Goal: Find specific page/section: Find specific page/section

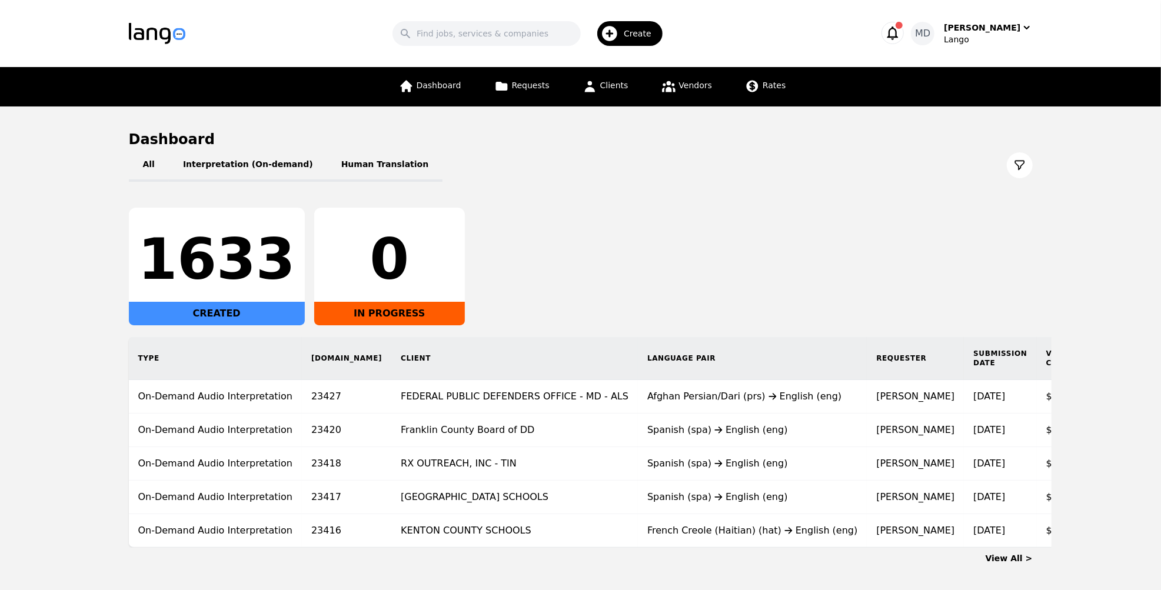
scroll to position [51, 0]
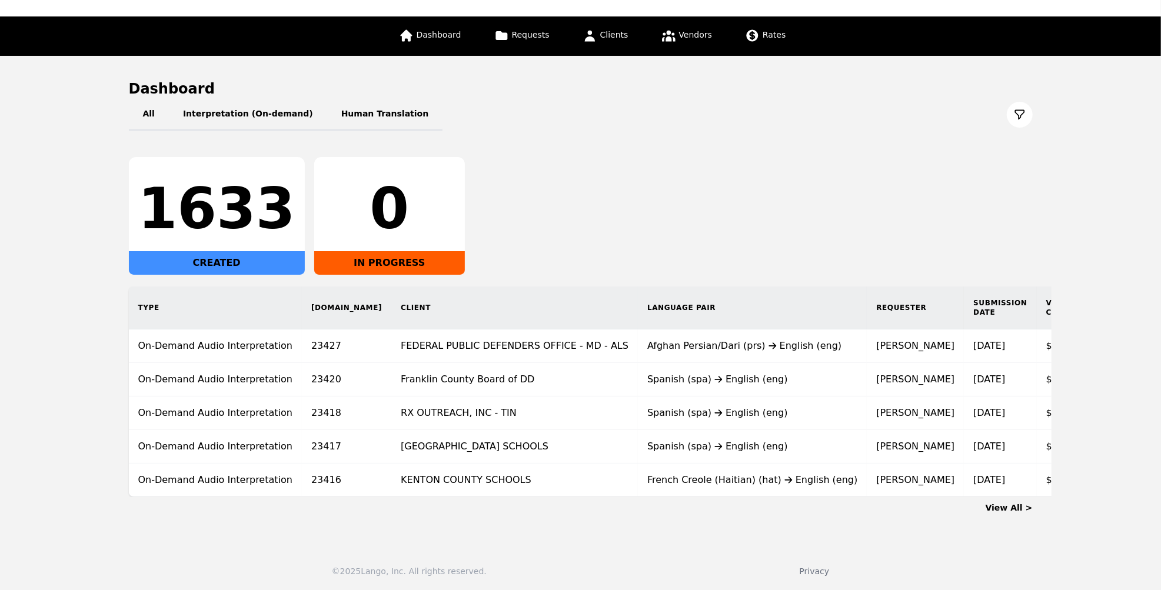
click at [1008, 503] on link "View All >" at bounding box center [1008, 507] width 47 height 9
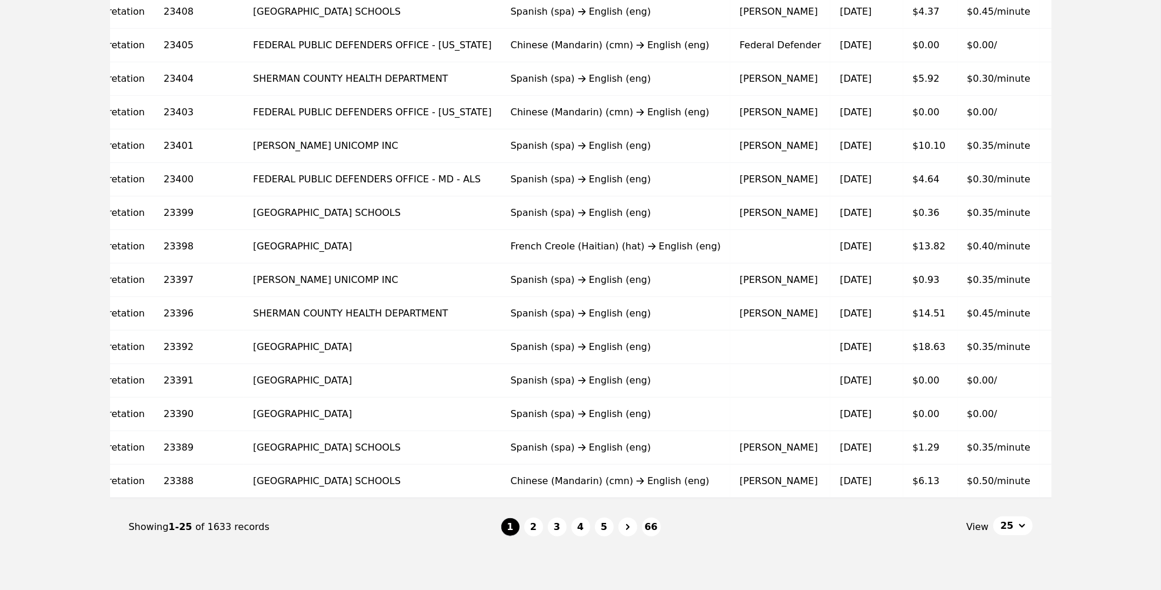
scroll to position [580, 0]
click at [539, 522] on button "2" at bounding box center [533, 526] width 19 height 19
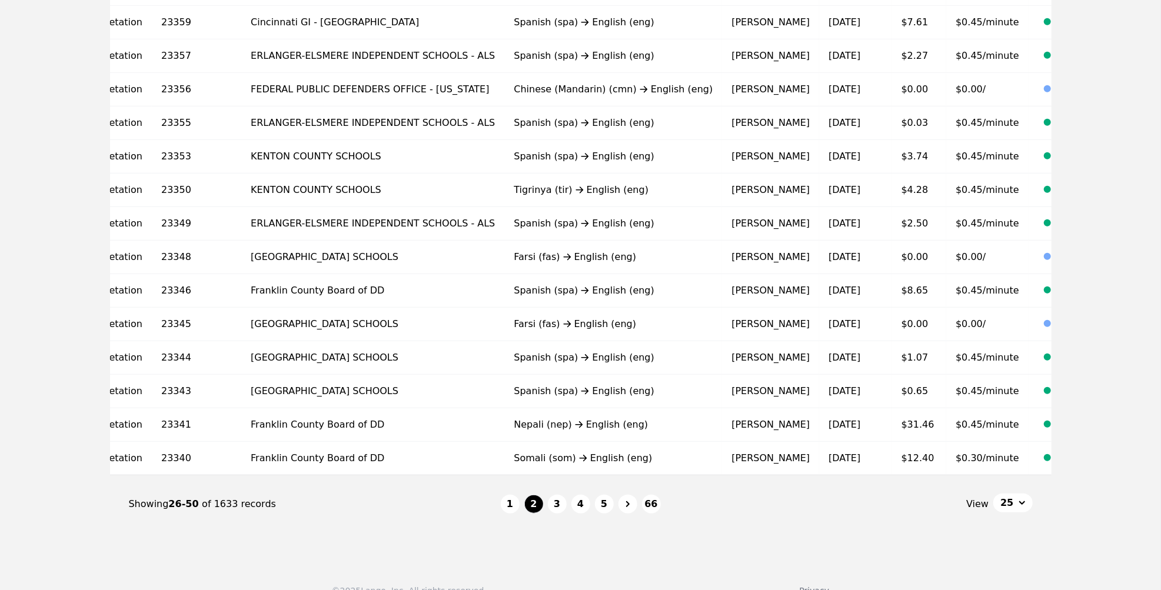
scroll to position [606, 0]
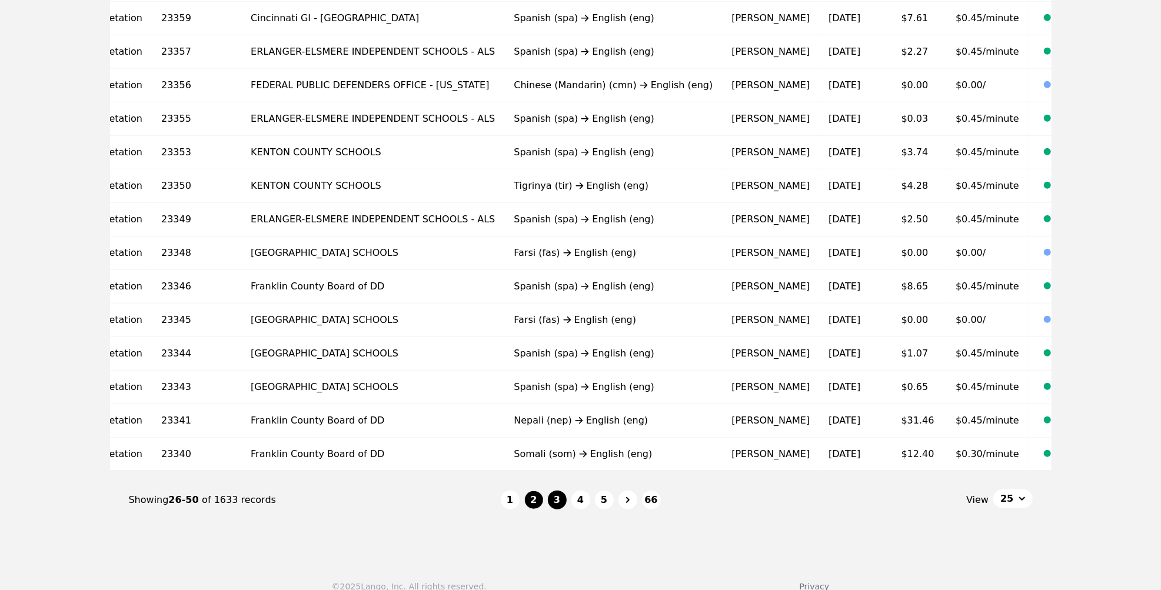
click at [561, 498] on button "3" at bounding box center [557, 500] width 19 height 19
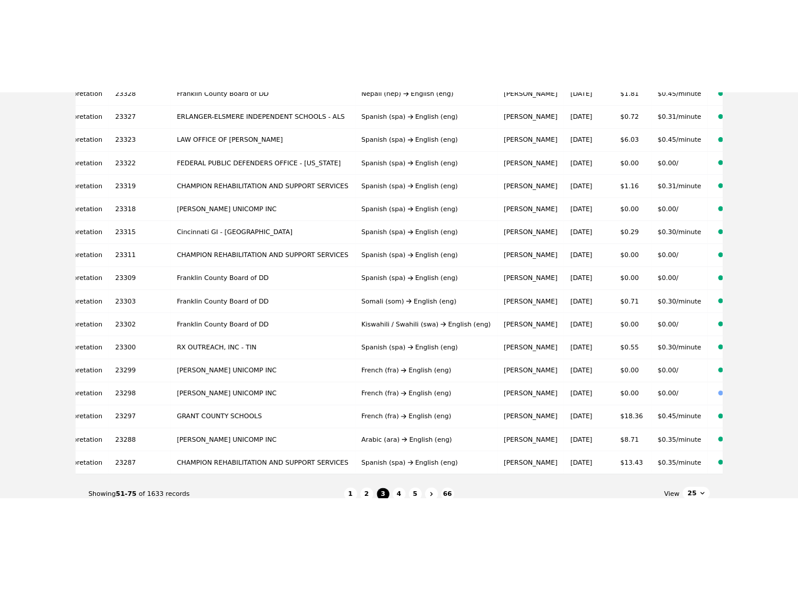
scroll to position [524, 0]
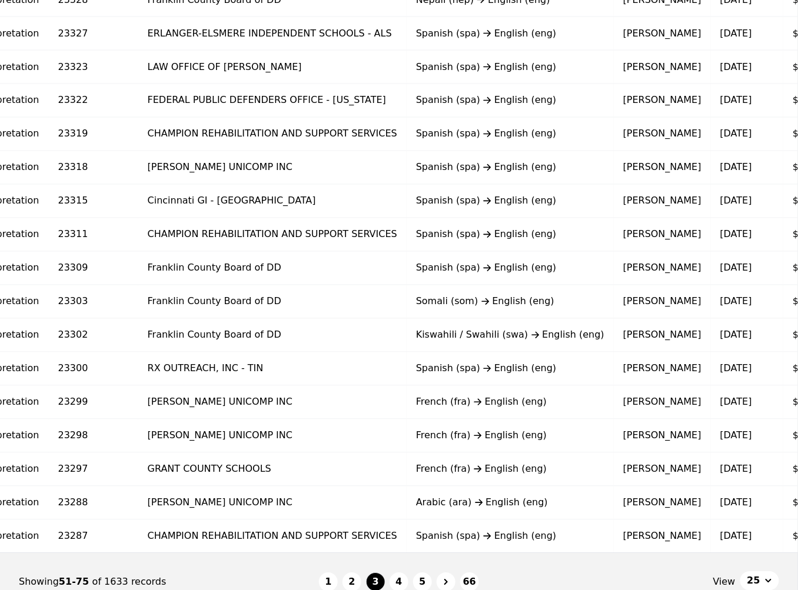
click at [522, 462] on td "French (fra) English (eng)" at bounding box center [510, 470] width 207 height 34
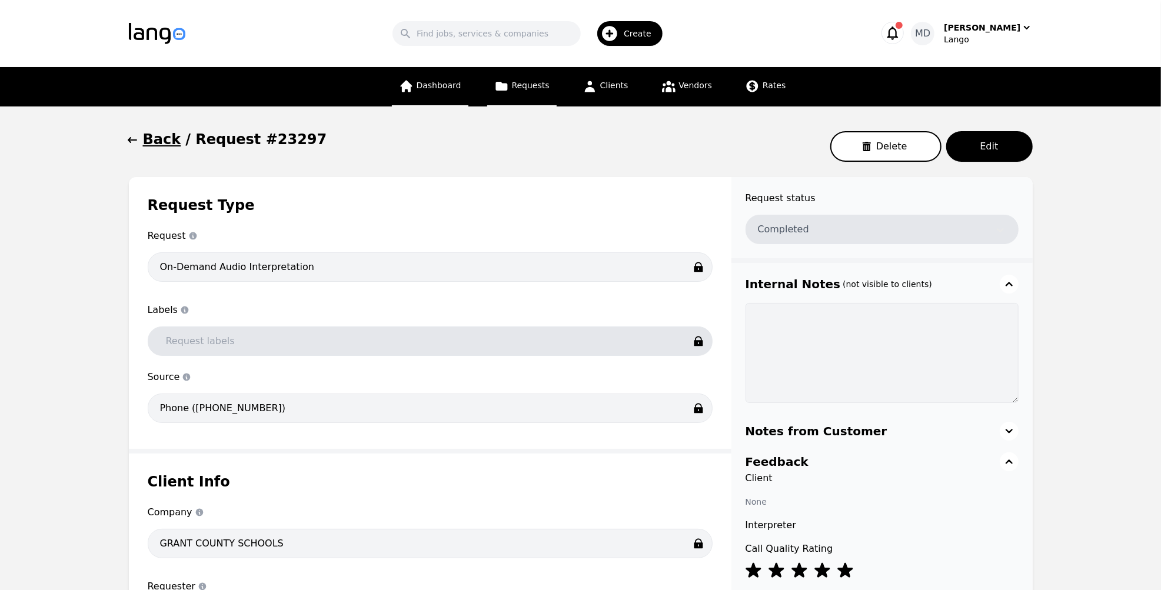
click at [425, 85] on span "Dashboard" at bounding box center [439, 85] width 45 height 9
